Goal: Complete application form

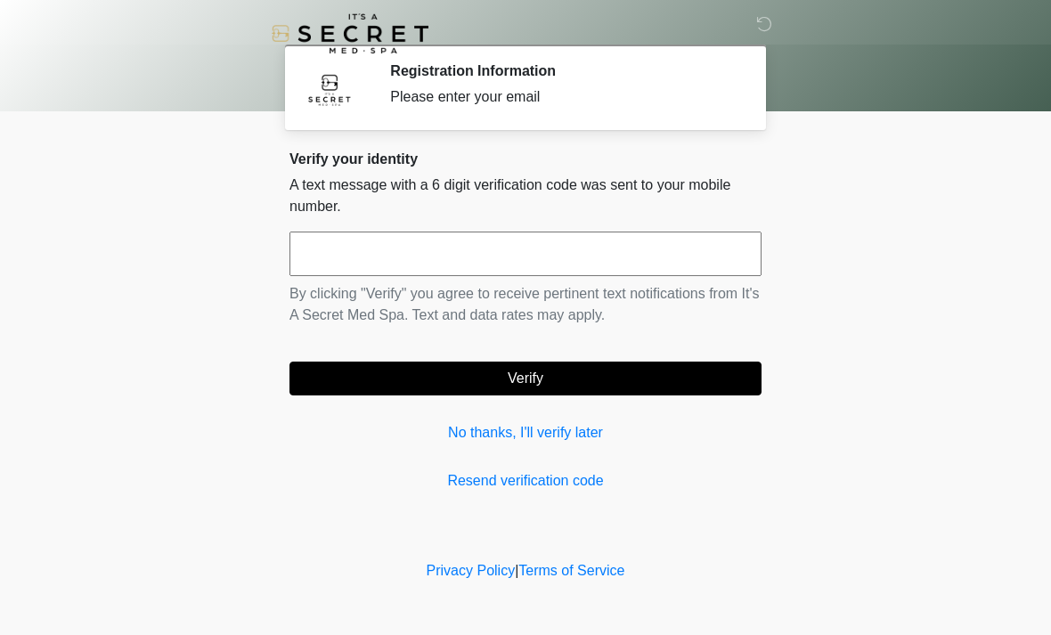
click at [340, 256] on input "text" at bounding box center [526, 254] width 472 height 45
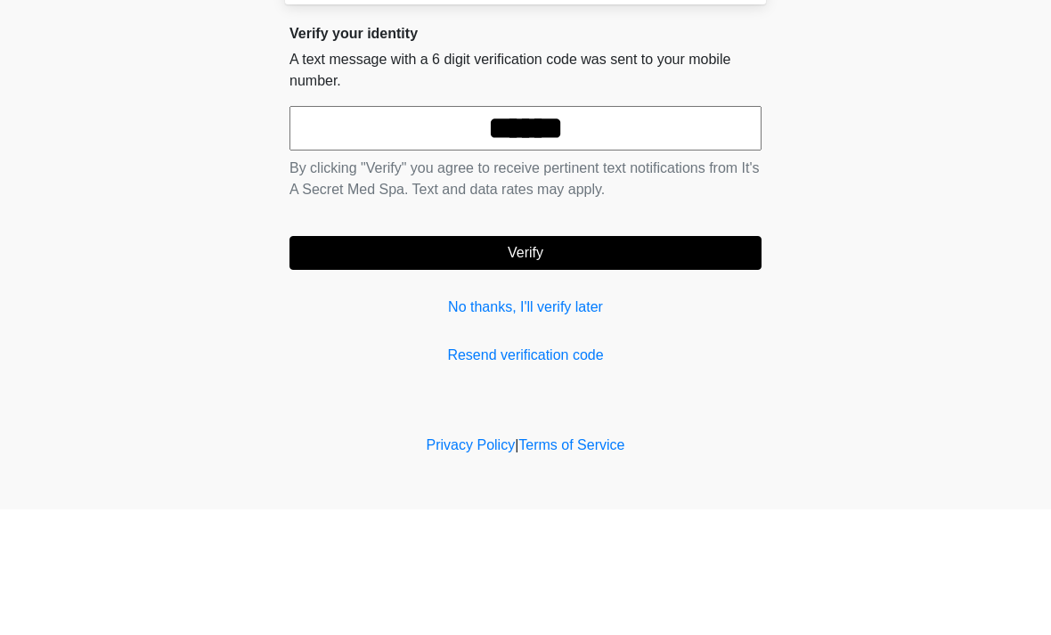
type input "******"
click at [705, 362] on button "Verify" at bounding box center [526, 379] width 472 height 34
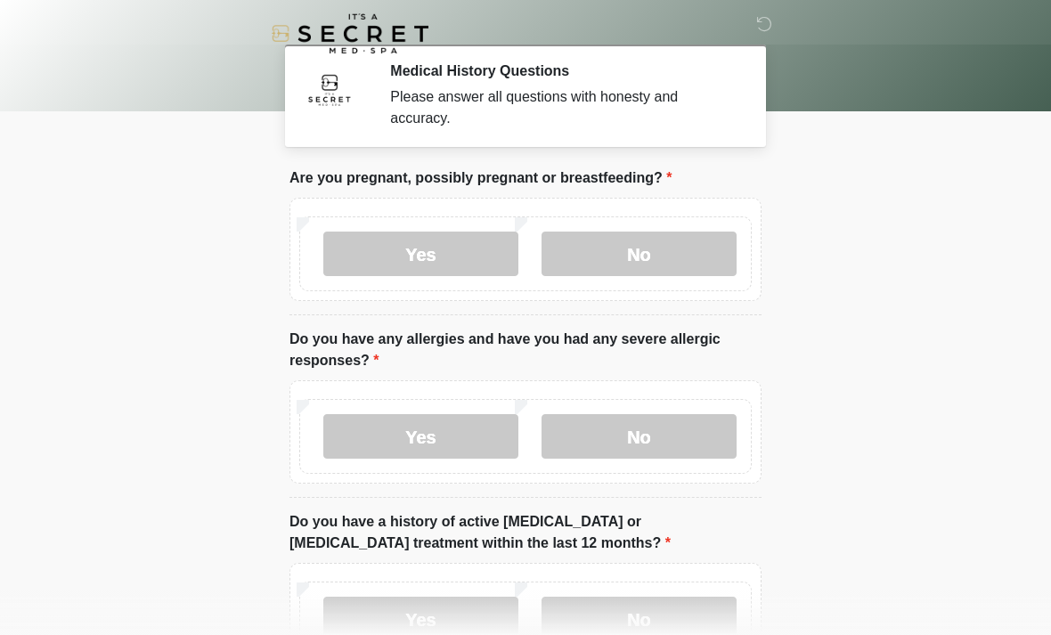
click at [706, 249] on label "No" at bounding box center [639, 254] width 195 height 45
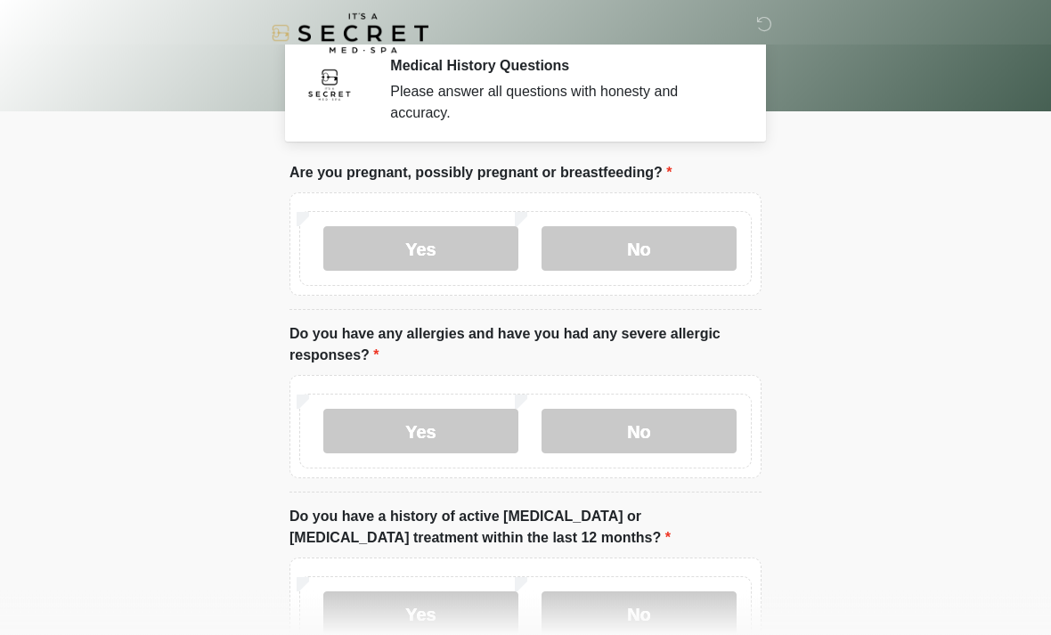
scroll to position [6, 0]
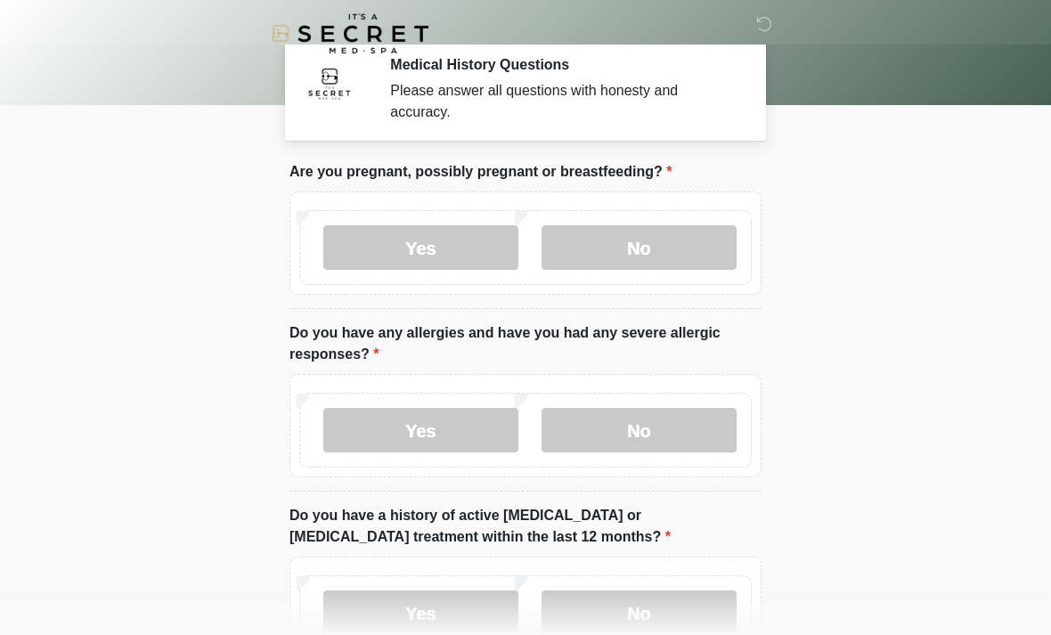
click at [690, 428] on label "No" at bounding box center [639, 430] width 195 height 45
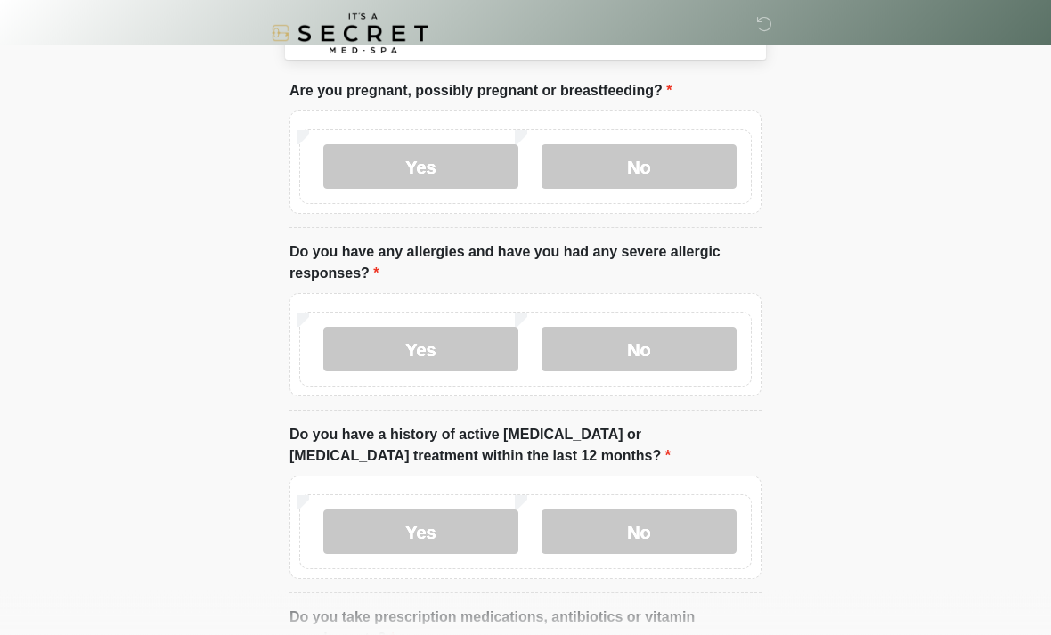
scroll to position [145, 0]
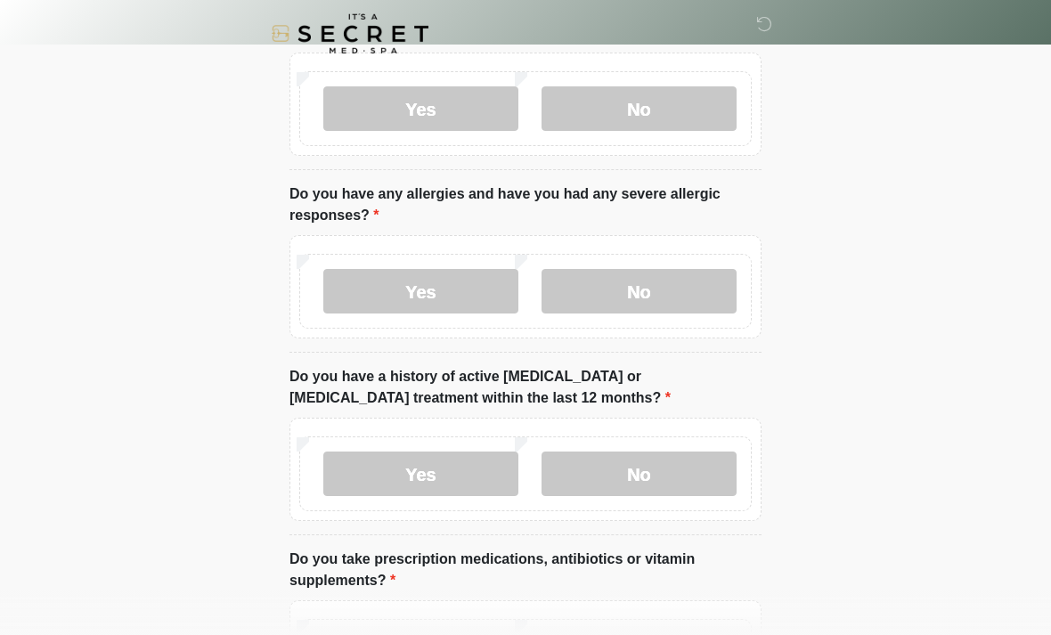
click at [711, 471] on label "No" at bounding box center [639, 474] width 195 height 45
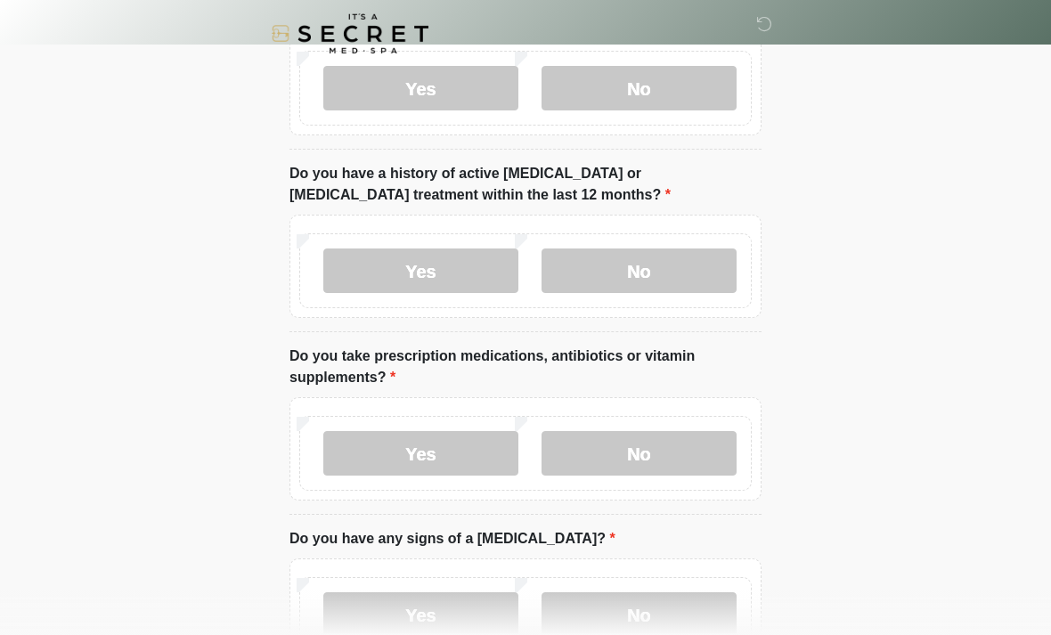
scroll to position [350, 0]
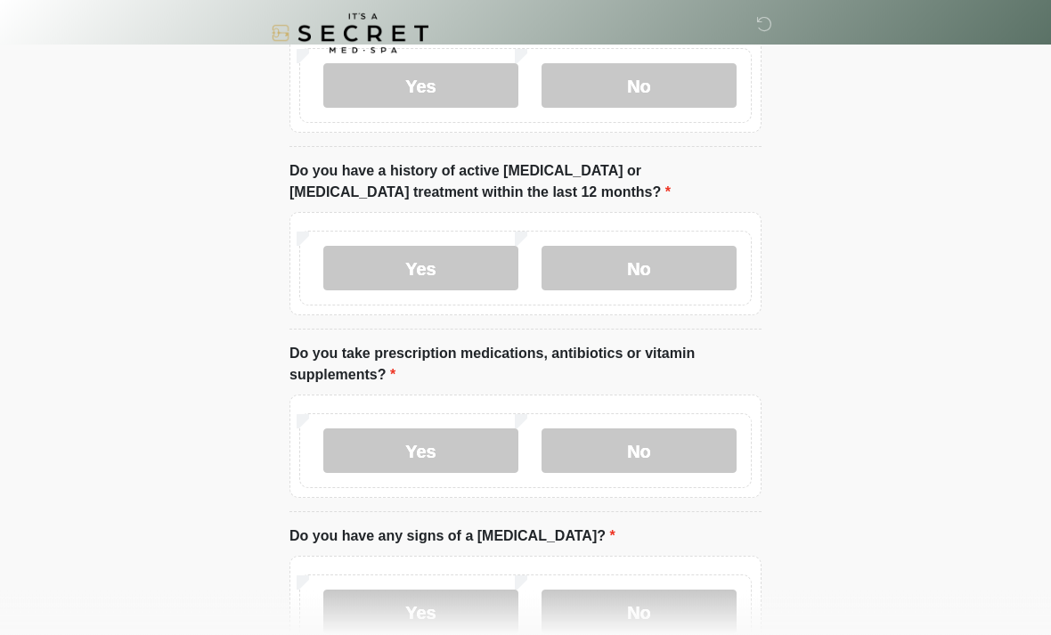
click at [483, 452] on label "Yes" at bounding box center [420, 451] width 195 height 45
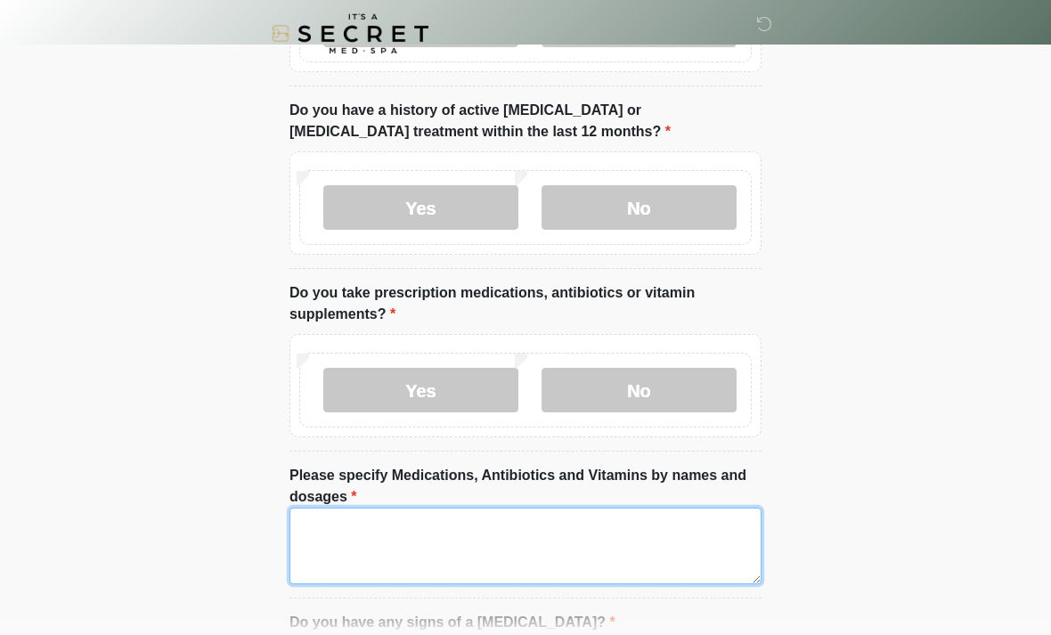
click at [670, 525] on textarea "Please specify Medications, Antibiotics and Vitamins by names and dosages" at bounding box center [526, 546] width 472 height 77
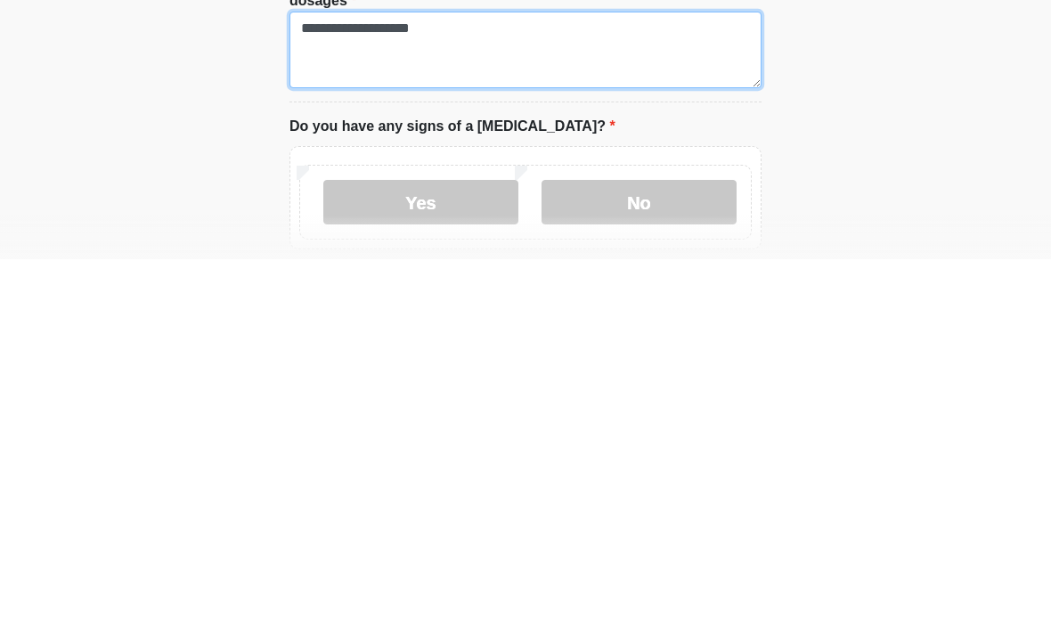
scroll to position [534, 0]
type textarea "**********"
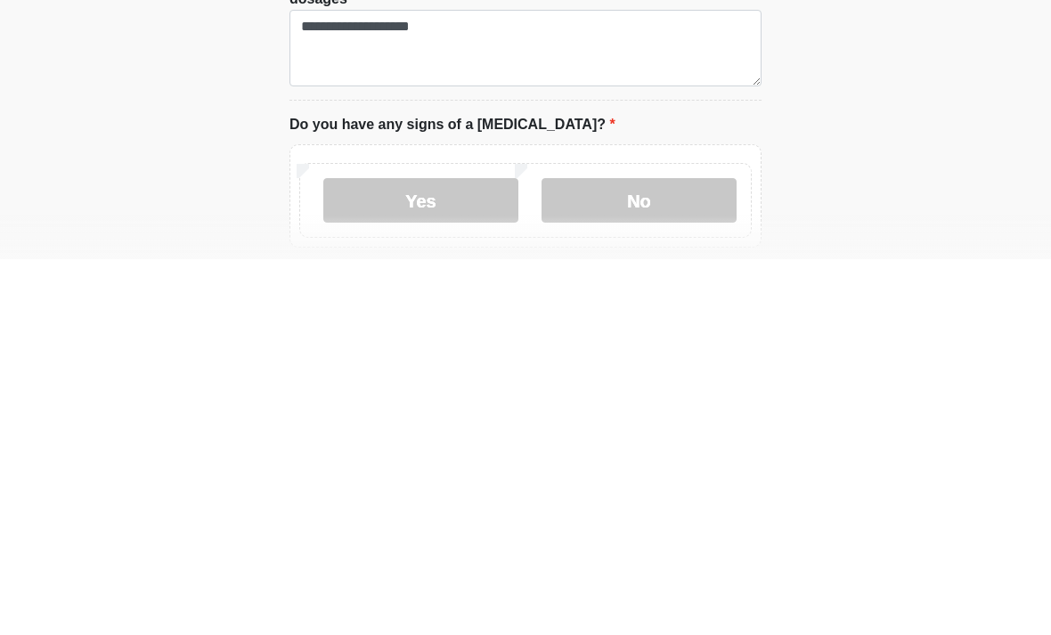
click at [678, 554] on label "No" at bounding box center [639, 576] width 195 height 45
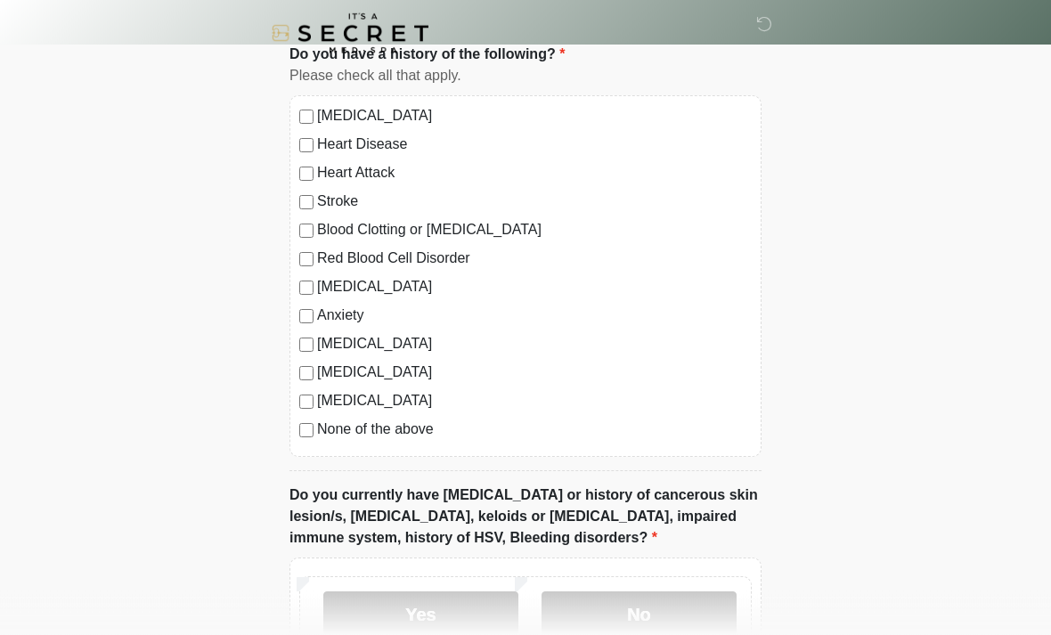
scroll to position [1156, 0]
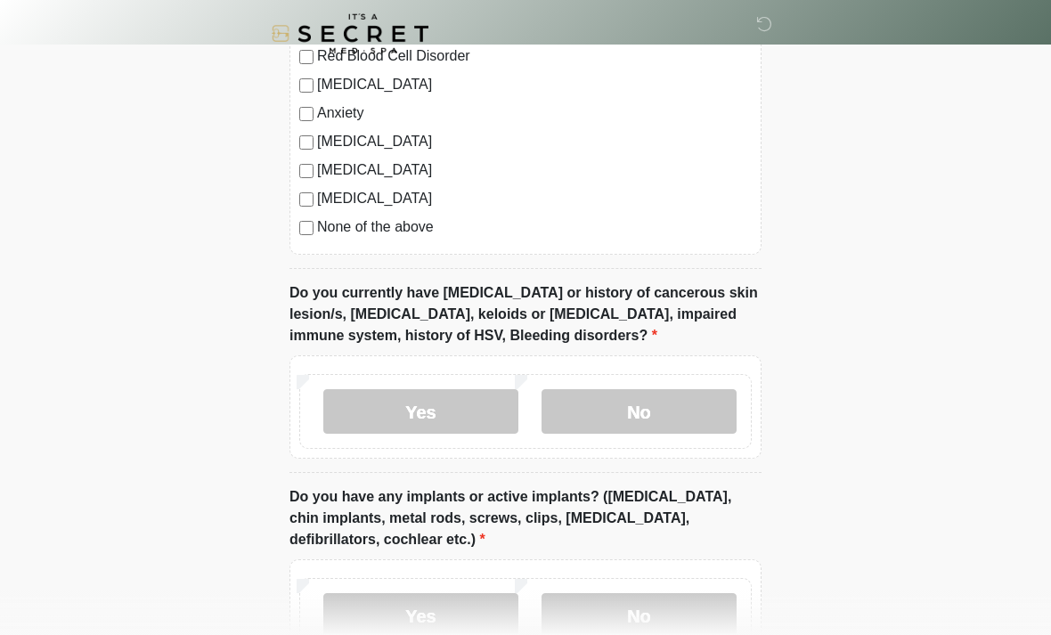
click at [694, 411] on label "No" at bounding box center [639, 411] width 195 height 45
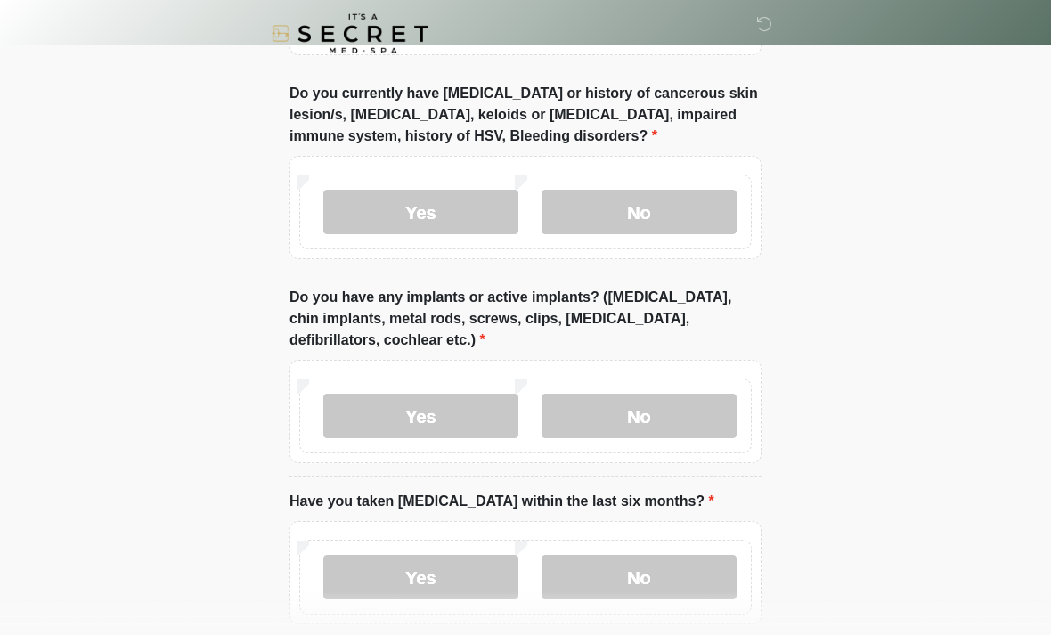
scroll to position [1551, 0]
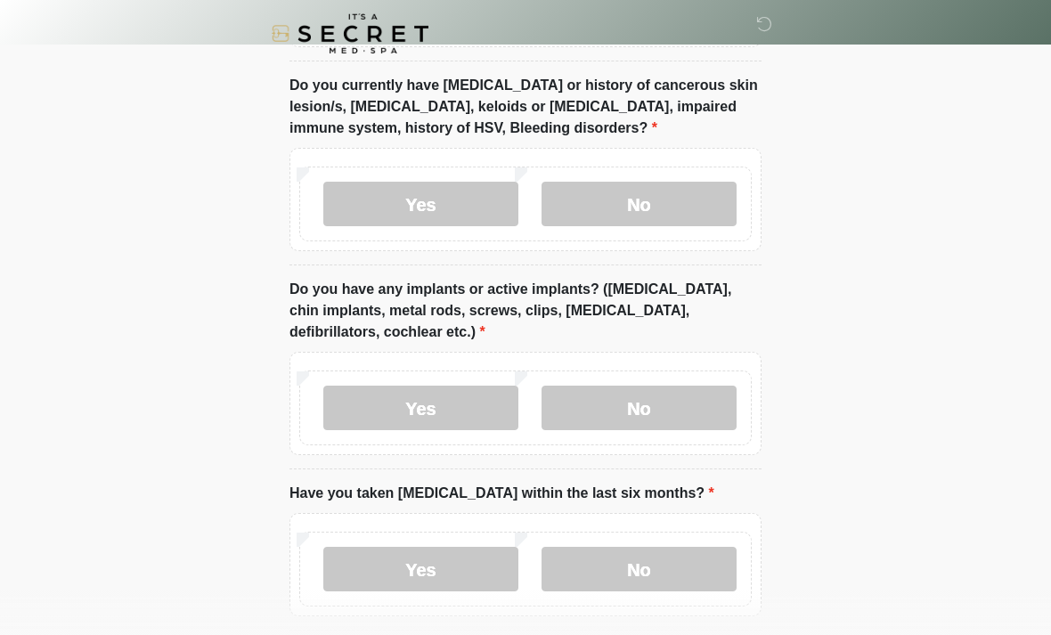
click at [699, 398] on label "No" at bounding box center [639, 408] width 195 height 45
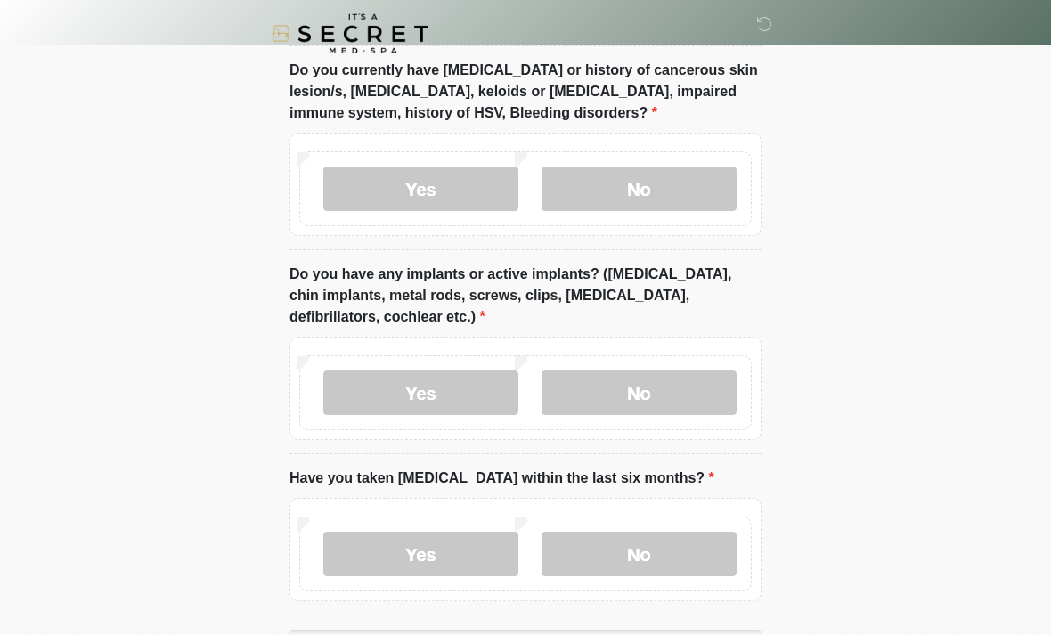
scroll to position [1630, 0]
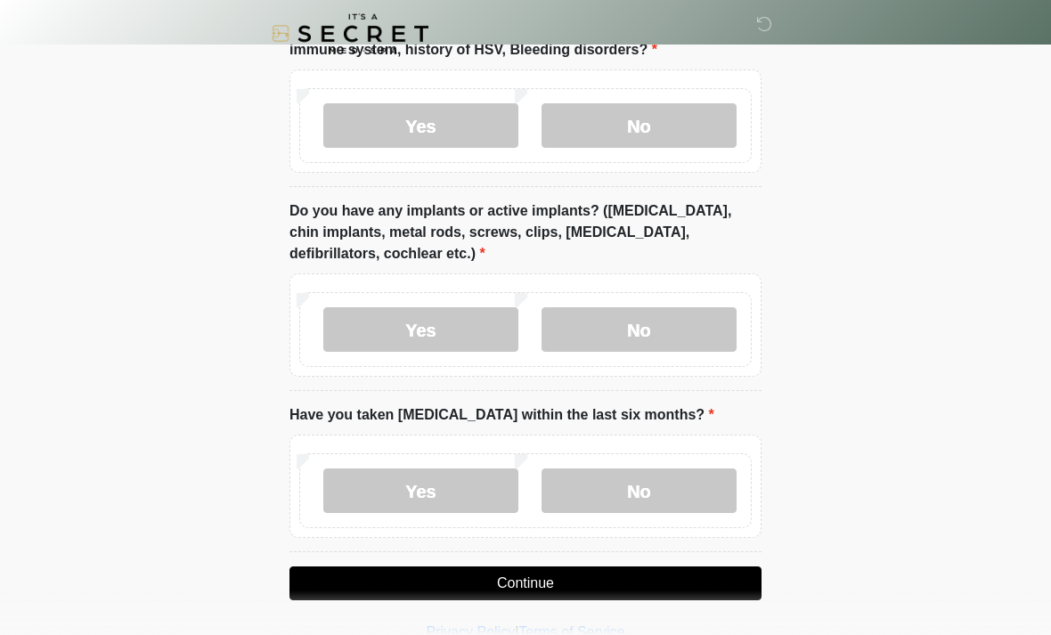
click at [683, 485] on label "No" at bounding box center [639, 491] width 195 height 45
click at [687, 573] on button "Continue" at bounding box center [526, 584] width 472 height 34
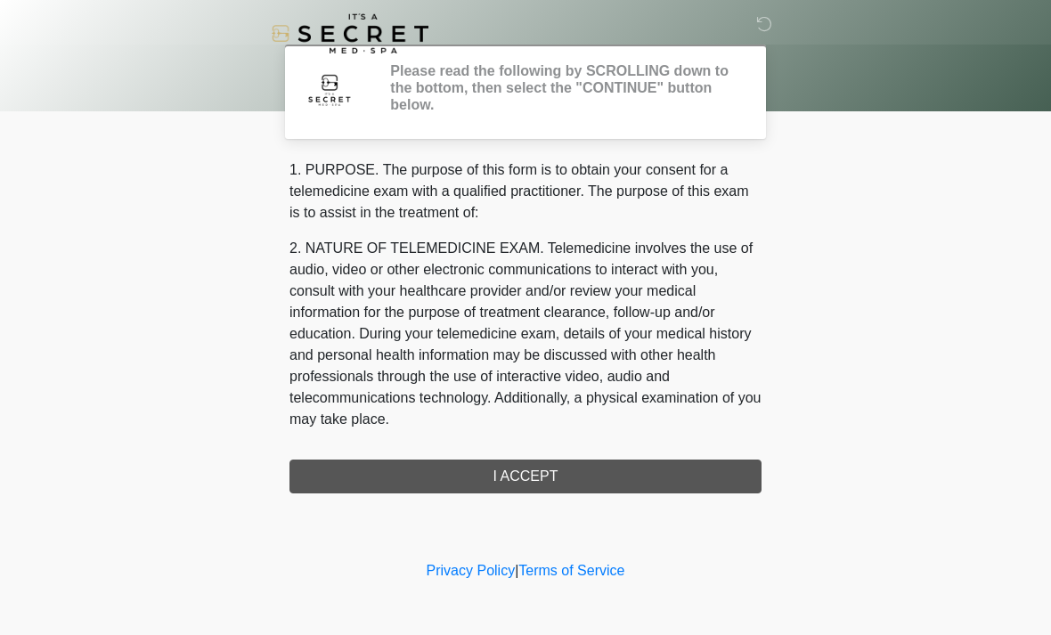
scroll to position [0, 0]
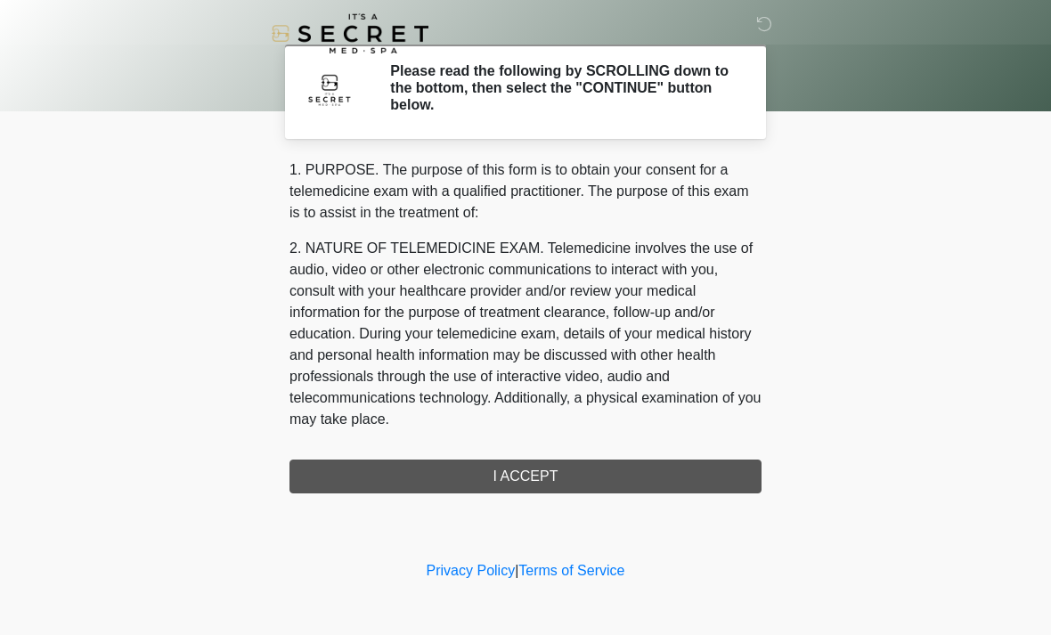
click at [667, 466] on div "1. PURPOSE. The purpose of this form is to obtain your consent for a telemedici…" at bounding box center [526, 326] width 472 height 334
click at [539, 475] on div "1. PURPOSE. The purpose of this form is to obtain your consent for a telemedici…" at bounding box center [526, 326] width 472 height 334
click at [564, 467] on div "1. PURPOSE. The purpose of this form is to obtain your consent for a telemedici…" at bounding box center [526, 326] width 472 height 334
click at [549, 481] on div "1. PURPOSE. The purpose of this form is to obtain your consent for a telemedici…" at bounding box center [526, 326] width 472 height 334
click at [567, 470] on div "1. PURPOSE. The purpose of this form is to obtain your consent for a telemedici…" at bounding box center [526, 326] width 472 height 334
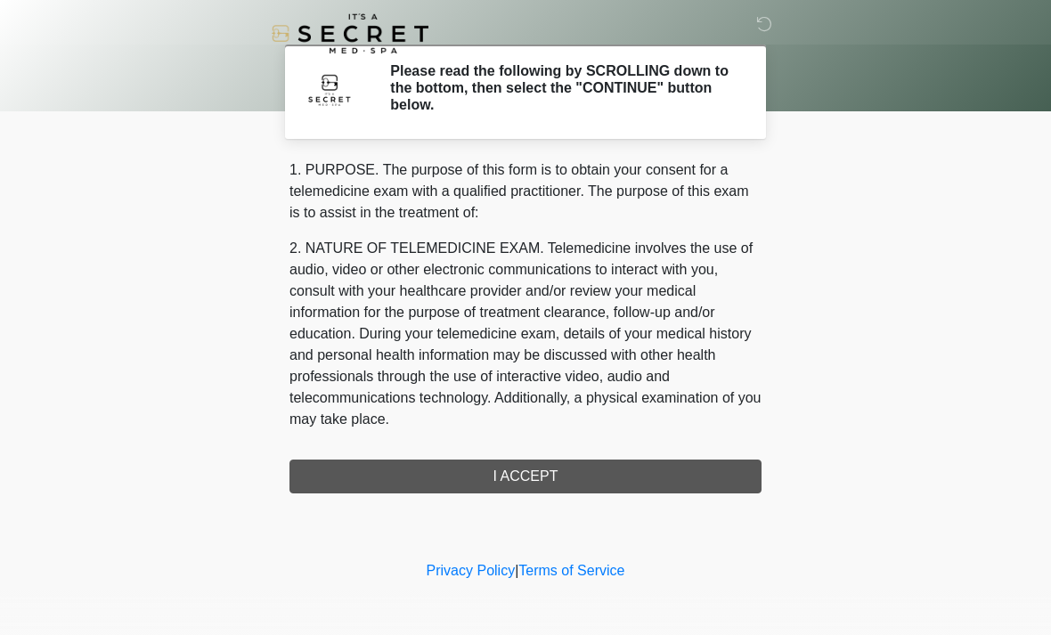
click at [526, 482] on div "1. PURPOSE. The purpose of this form is to obtain your consent for a telemedici…" at bounding box center [526, 326] width 472 height 334
click at [525, 482] on div "1. PURPOSE. The purpose of this form is to obtain your consent for a telemedici…" at bounding box center [526, 326] width 472 height 334
click at [554, 478] on div "1. PURPOSE. The purpose of this form is to obtain your consent for a telemedici…" at bounding box center [526, 326] width 472 height 334
click at [657, 281] on p "2. NATURE OF TELEMEDICINE EXAM. Telemedicine involves the use of audio, video o…" at bounding box center [526, 334] width 472 height 192
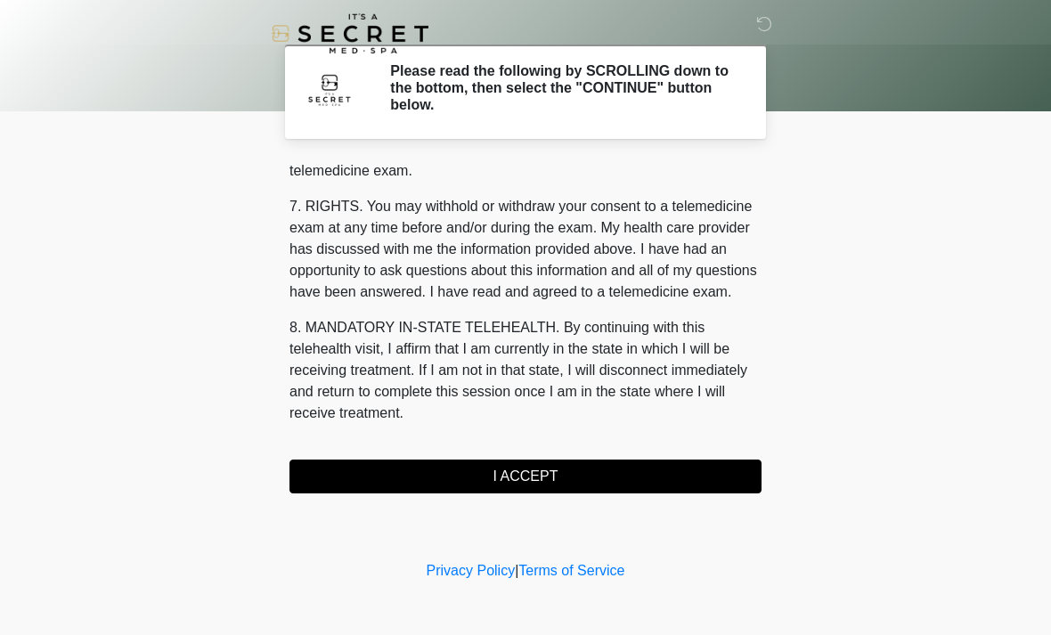
click at [568, 472] on button "I ACCEPT" at bounding box center [526, 477] width 472 height 34
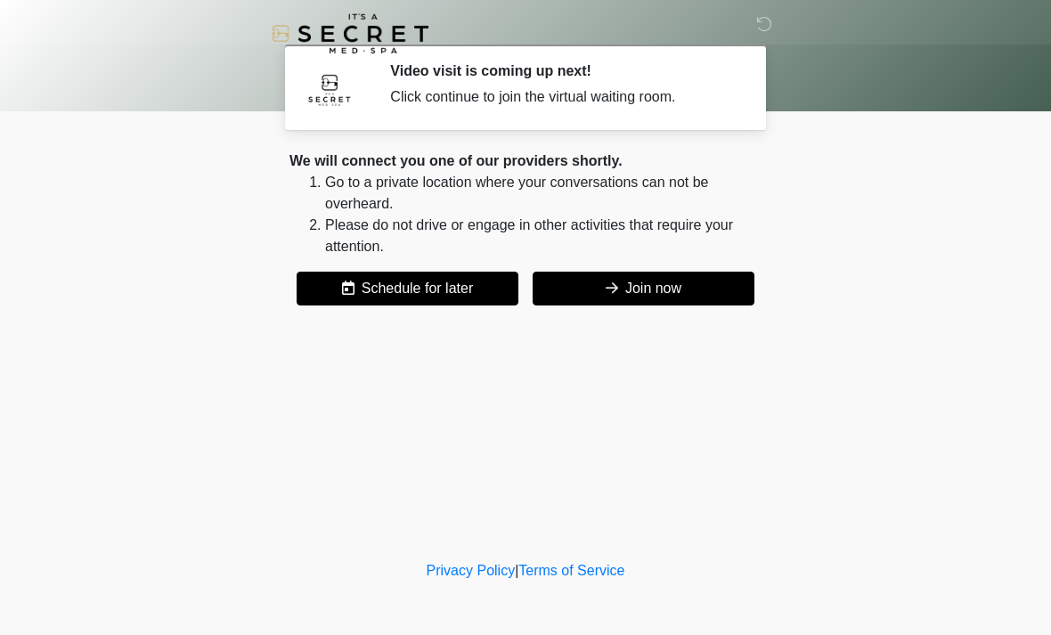
click at [719, 278] on button "Join now" at bounding box center [644, 289] width 222 height 34
